Goal: Find specific page/section: Find specific page/section

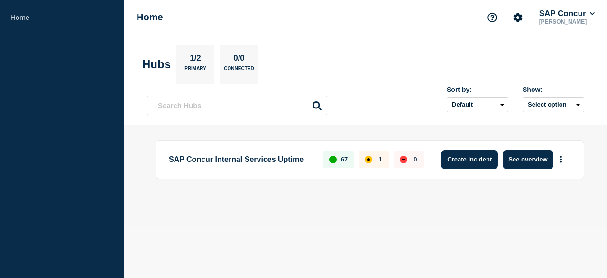
click at [470, 157] on button "Create incident" at bounding box center [469, 159] width 57 height 19
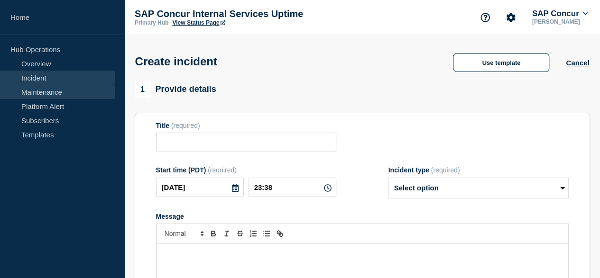
click at [36, 91] on link "Maintenance" at bounding box center [57, 92] width 115 height 14
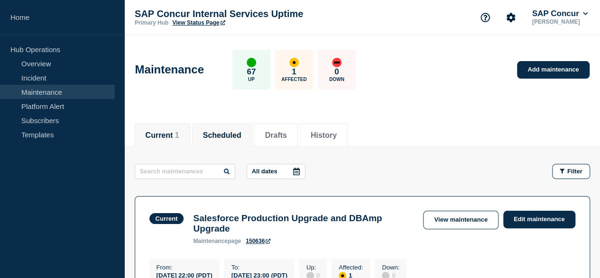
scroll to position [95, 0]
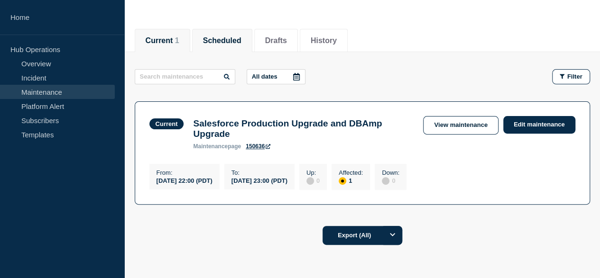
click at [216, 38] on button "Scheduled" at bounding box center [222, 41] width 38 height 9
